Goal: Transaction & Acquisition: Obtain resource

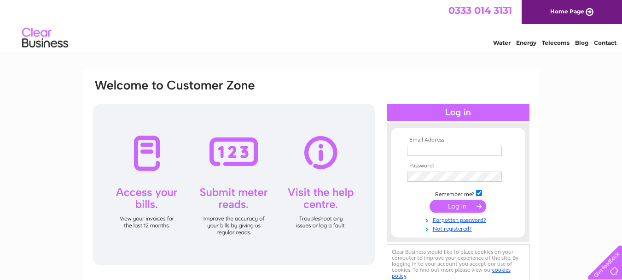
click at [434, 146] on input "text" at bounding box center [454, 151] width 95 height 10
type input "info@merlincarpets.co.uk"
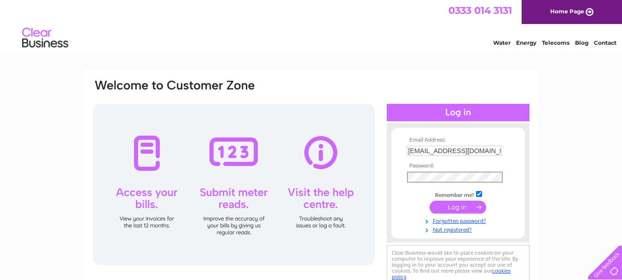
click at [477, 150] on input "info@merlincarpets.co.uk" at bounding box center [454, 151] width 95 height 10
click at [491, 152] on input "info@merlincarpets.co.uk" at bounding box center [455, 151] width 96 height 11
click at [430, 200] on input "submit" at bounding box center [458, 206] width 57 height 13
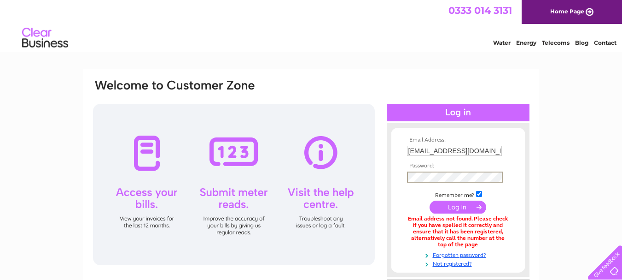
click at [430, 200] on input "submit" at bounding box center [458, 206] width 57 height 13
click at [455, 251] on link "Forgotten password?" at bounding box center [459, 253] width 105 height 9
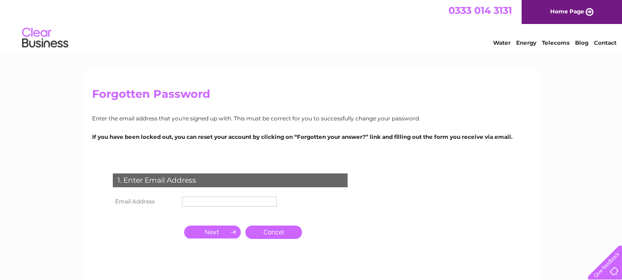
click at [267, 196] on input "text" at bounding box center [229, 201] width 95 height 10
type input "[EMAIL_ADDRESS][DOMAIN_NAME]"
click at [214, 232] on input "button" at bounding box center [212, 231] width 57 height 13
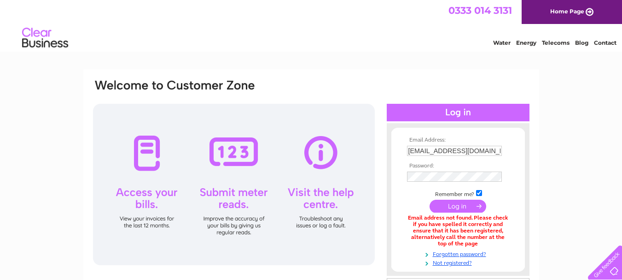
click at [421, 149] on input "info@merlincarpets.co.uk" at bounding box center [454, 151] width 95 height 10
type input "[EMAIL_ADDRESS][DOMAIN_NAME]"
click at [430, 200] on input "submit" at bounding box center [458, 206] width 57 height 13
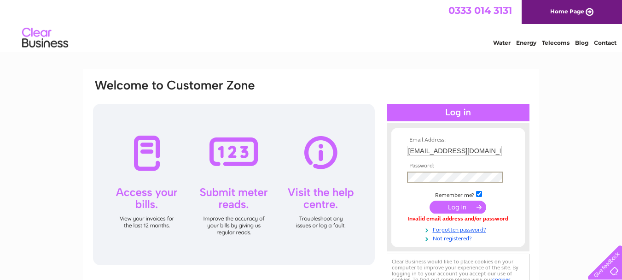
click at [430, 200] on input "submit" at bounding box center [458, 206] width 57 height 13
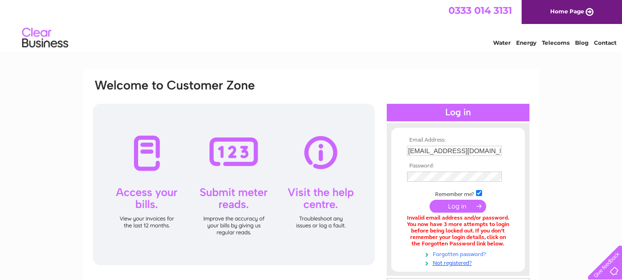
click at [451, 254] on link "Forgotten password?" at bounding box center [459, 253] width 105 height 9
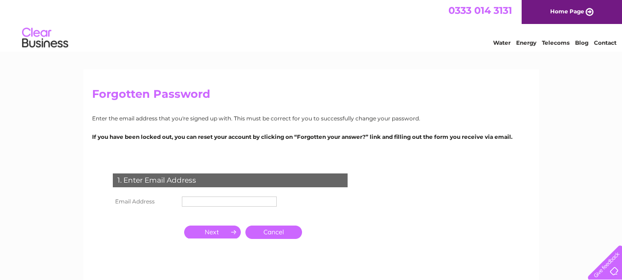
click at [233, 203] on input "text" at bounding box center [229, 201] width 95 height 10
type input "[EMAIL_ADDRESS][DOMAIN_NAME]"
click at [211, 231] on input "button" at bounding box center [212, 231] width 57 height 13
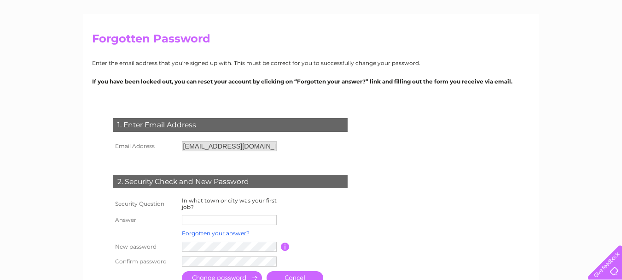
scroll to position [74, 0]
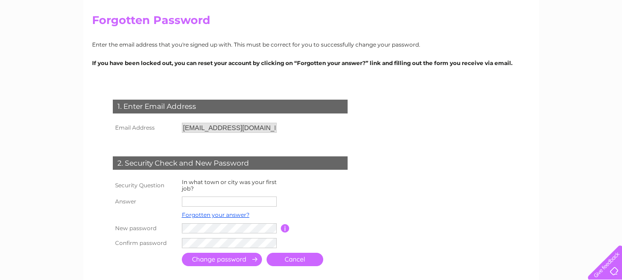
click at [205, 200] on input "text" at bounding box center [229, 201] width 95 height 10
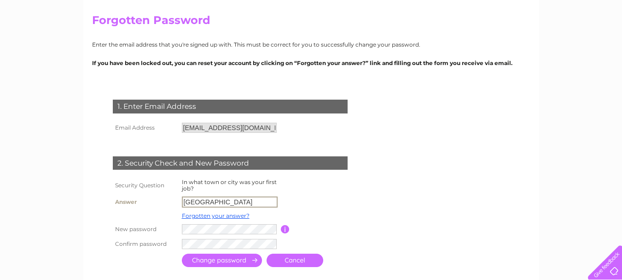
type input "[GEOGRAPHIC_DATA]"
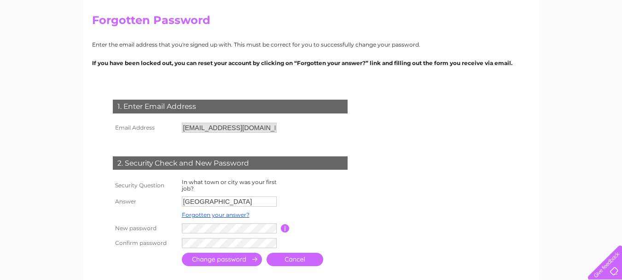
click at [216, 255] on input "submit" at bounding box center [222, 258] width 80 height 13
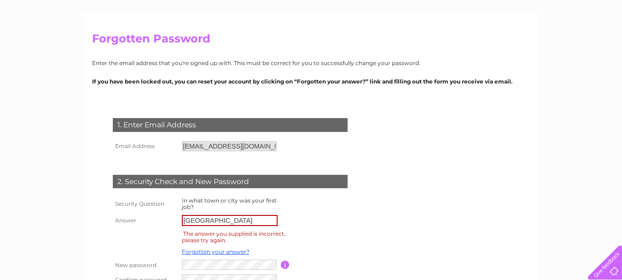
scroll to position [74, 0]
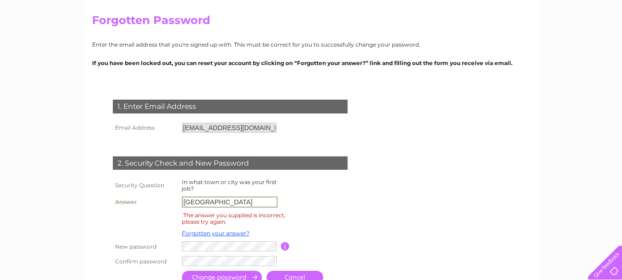
click at [217, 198] on input "bristol" at bounding box center [230, 201] width 96 height 11
type input "b"
click at [199, 234] on link "Forgotten your answer?" at bounding box center [216, 232] width 68 height 7
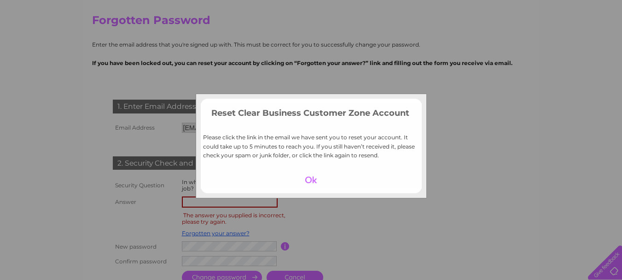
click at [310, 171] on td at bounding box center [311, 180] width 221 height 18
click at [306, 176] on div at bounding box center [311, 179] width 57 height 13
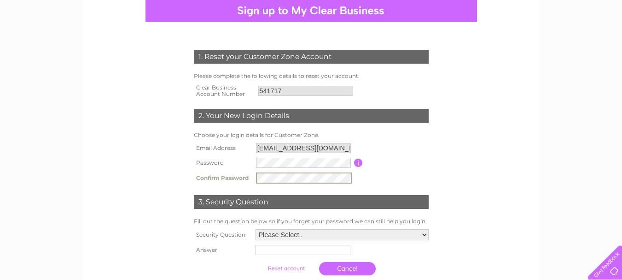
scroll to position [111, 0]
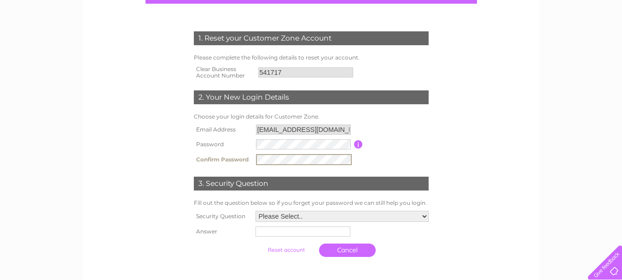
click at [425, 217] on select "Please Select.. In what town or city was your first job? In what town or city d…" at bounding box center [342, 216] width 173 height 11
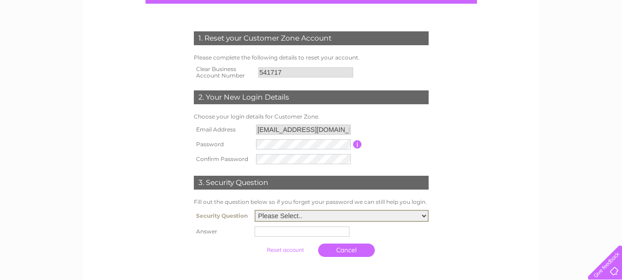
select select "1"
click at [255, 210] on select "Please Select.. In what town or city was your first job? In what town or city d…" at bounding box center [342, 216] width 174 height 12
click at [284, 235] on input "text" at bounding box center [302, 231] width 95 height 10
type input "[GEOGRAPHIC_DATA]"
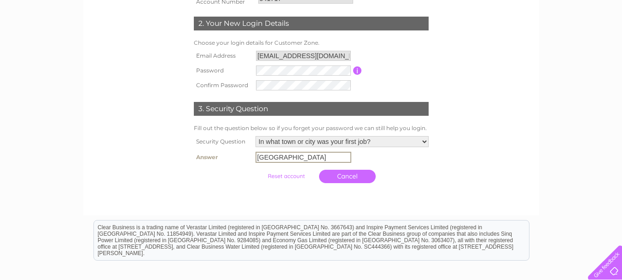
scroll to position [203, 0]
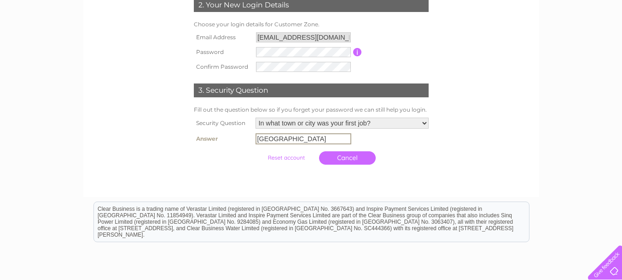
click at [286, 159] on input "submit" at bounding box center [286, 157] width 57 height 13
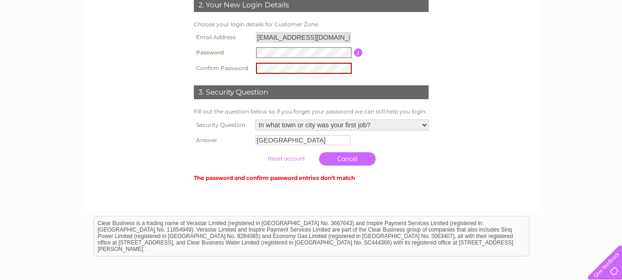
click at [297, 154] on input "submit" at bounding box center [286, 158] width 57 height 13
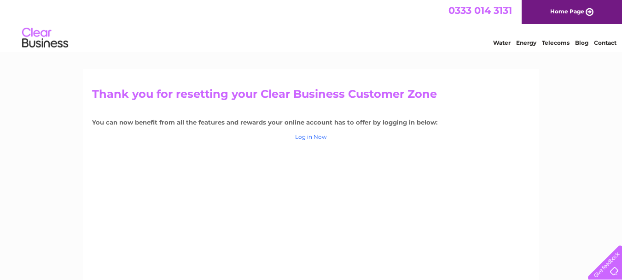
click at [310, 138] on link "Log in Now" at bounding box center [311, 136] width 32 height 7
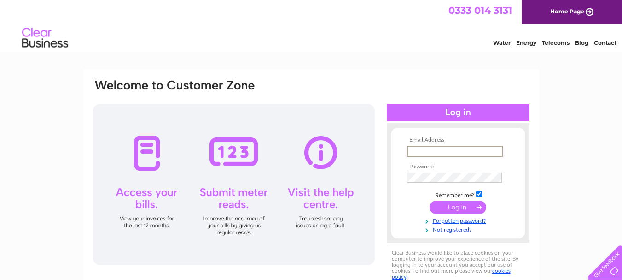
click at [411, 149] on input "text" at bounding box center [455, 151] width 96 height 11
type input "enquiries@merlincarpets.co.uk"
click at [430, 200] on input "submit" at bounding box center [458, 206] width 57 height 13
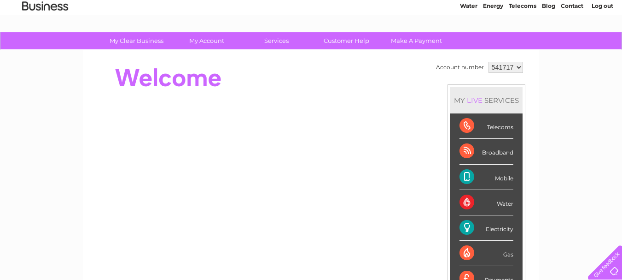
scroll to position [55, 0]
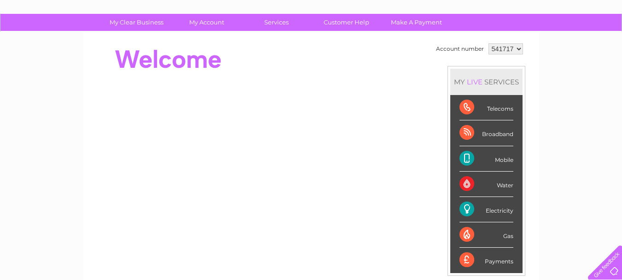
click at [497, 206] on div "Electricity" at bounding box center [487, 209] width 54 height 25
click at [497, 209] on div "Electricity" at bounding box center [487, 209] width 54 height 25
click at [467, 207] on div "Electricity" at bounding box center [487, 209] width 54 height 25
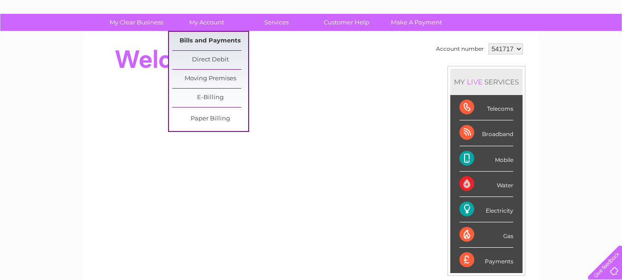
click at [211, 40] on link "Bills and Payments" at bounding box center [210, 41] width 76 height 18
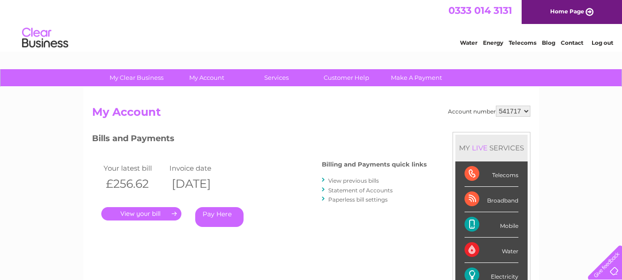
click at [353, 188] on link "Statement of Accounts" at bounding box center [360, 190] width 64 height 7
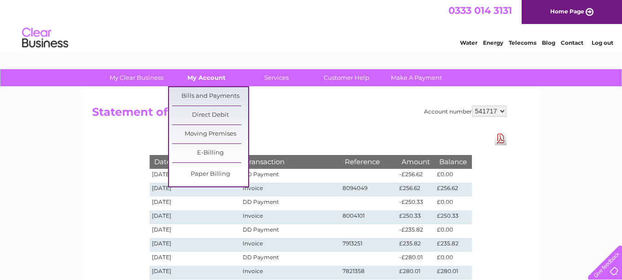
click at [201, 82] on link "My Account" at bounding box center [207, 77] width 76 height 17
click at [204, 94] on link "Bills and Payments" at bounding box center [210, 96] width 76 height 18
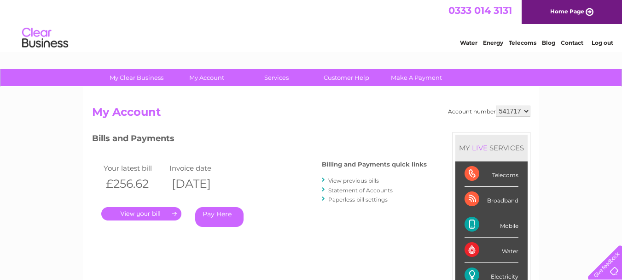
click at [139, 212] on link "." at bounding box center [141, 213] width 80 height 13
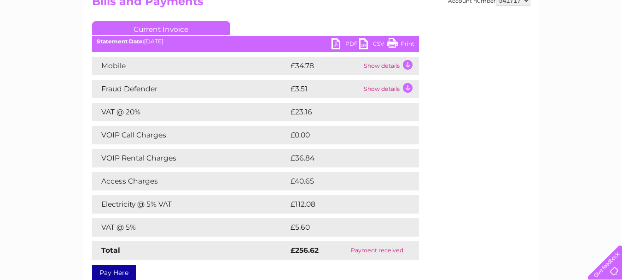
scroll to position [129, 0]
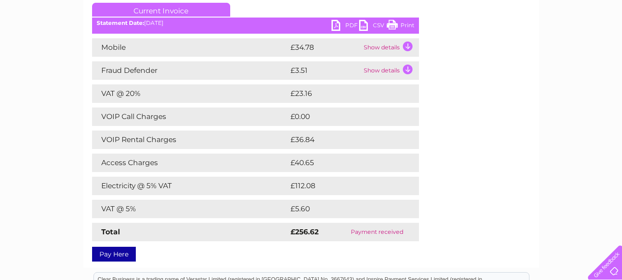
click at [402, 27] on link "Print" at bounding box center [401, 26] width 28 height 13
click at [410, 28] on link "Print" at bounding box center [401, 26] width 28 height 13
click at [398, 27] on link "Print" at bounding box center [401, 26] width 28 height 13
click at [349, 23] on link "PDF" at bounding box center [346, 26] width 28 height 13
click at [377, 24] on link "CSV" at bounding box center [373, 26] width 28 height 13
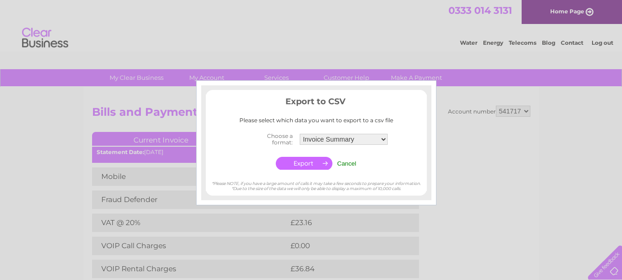
click at [293, 163] on input "button" at bounding box center [304, 163] width 57 height 13
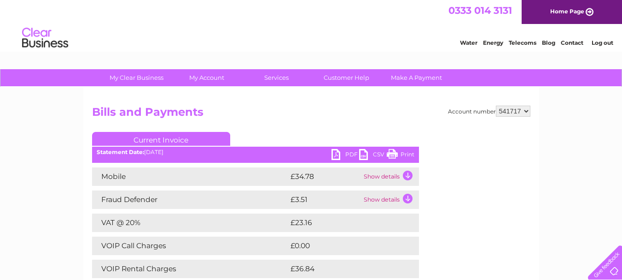
click at [411, 149] on link "Print" at bounding box center [401, 155] width 28 height 13
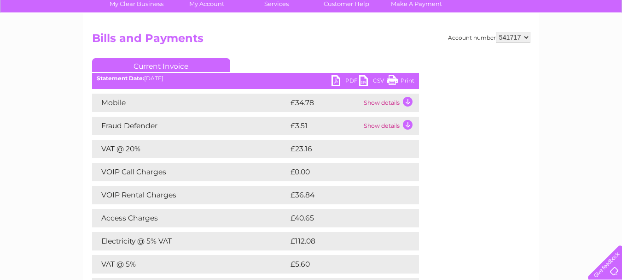
scroll to position [55, 0]
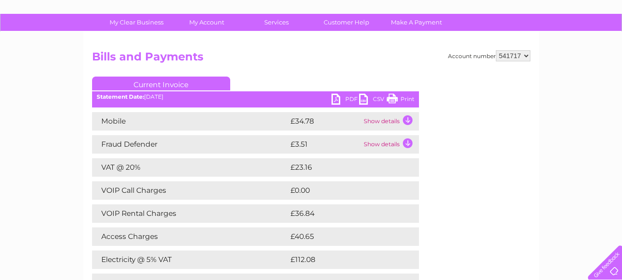
click at [354, 100] on link "PDF" at bounding box center [346, 100] width 28 height 13
